Goal: Navigation & Orientation: Find specific page/section

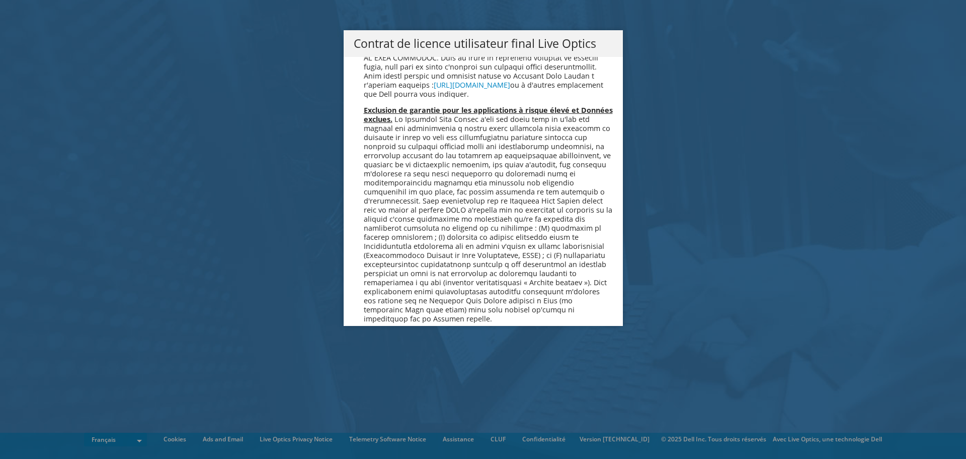
scroll to position [4450, 0]
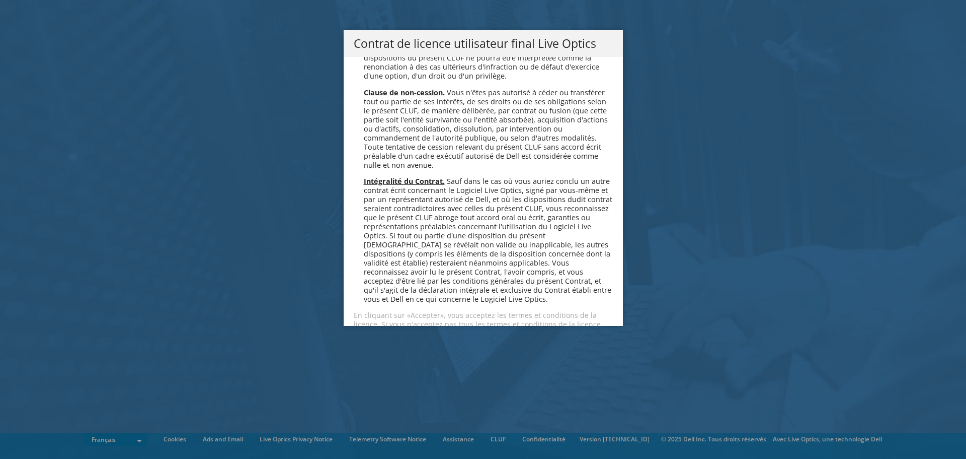
click at [374, 348] on link "Accepter" at bounding box center [384, 360] width 60 height 24
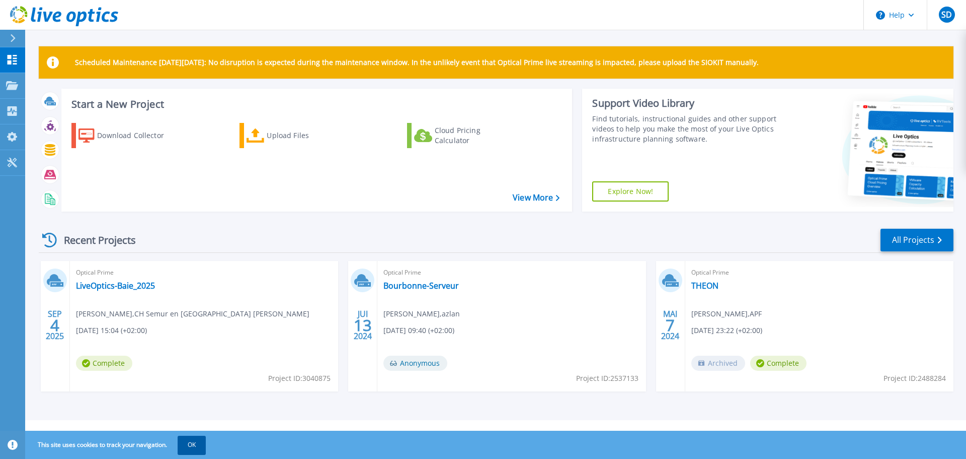
click at [186, 440] on button "OK" at bounding box center [192, 444] width 28 height 18
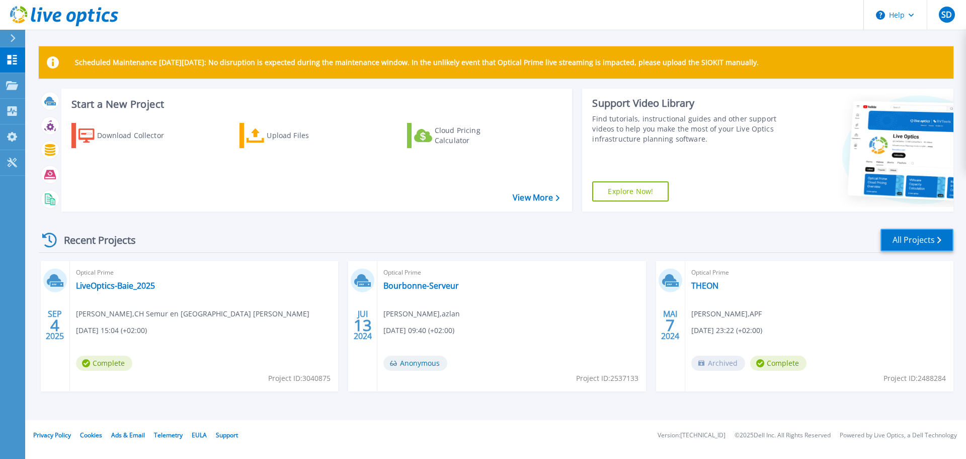
click at [930, 237] on link "All Projects" at bounding box center [917, 240] width 73 height 23
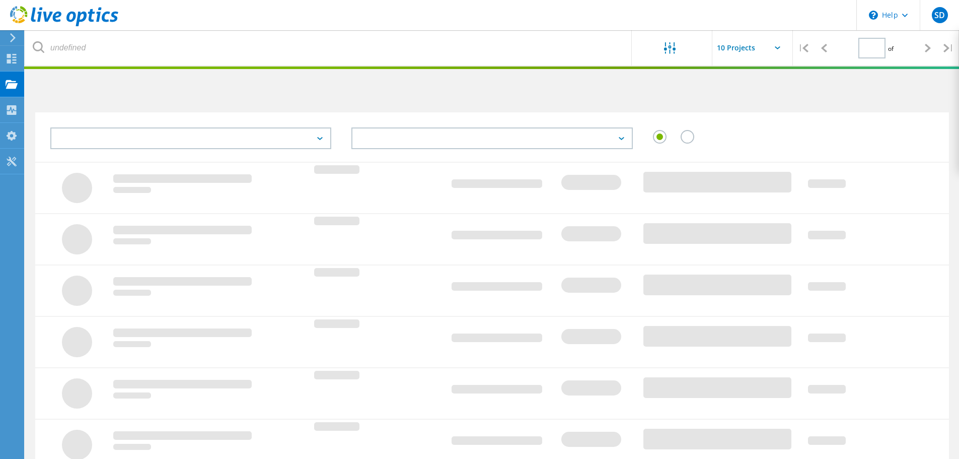
type input "1"
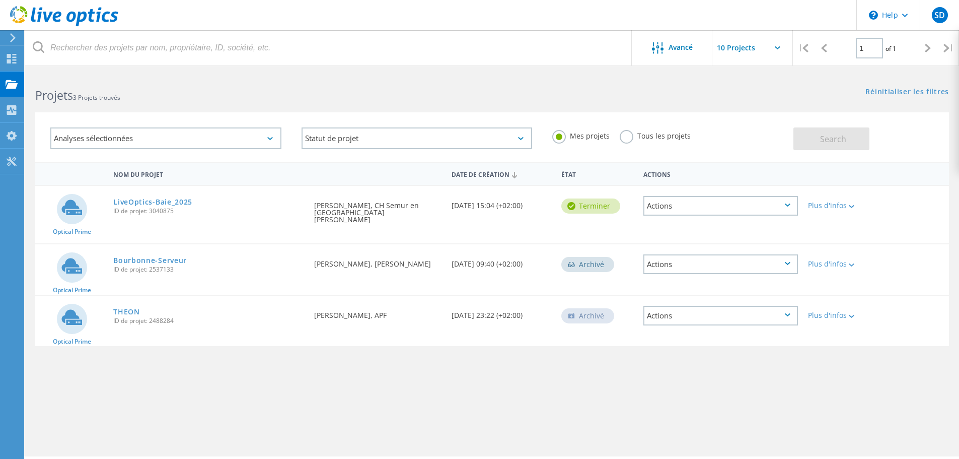
click at [778, 46] on icon at bounding box center [778, 47] width 6 height 3
click at [774, 51] on input "text" at bounding box center [762, 47] width 101 height 35
click at [734, 80] on div "Show 10 Projects" at bounding box center [763, 74] width 100 height 17
type input "Show 10 Projects"
